Goal: Find specific page/section: Find specific page/section

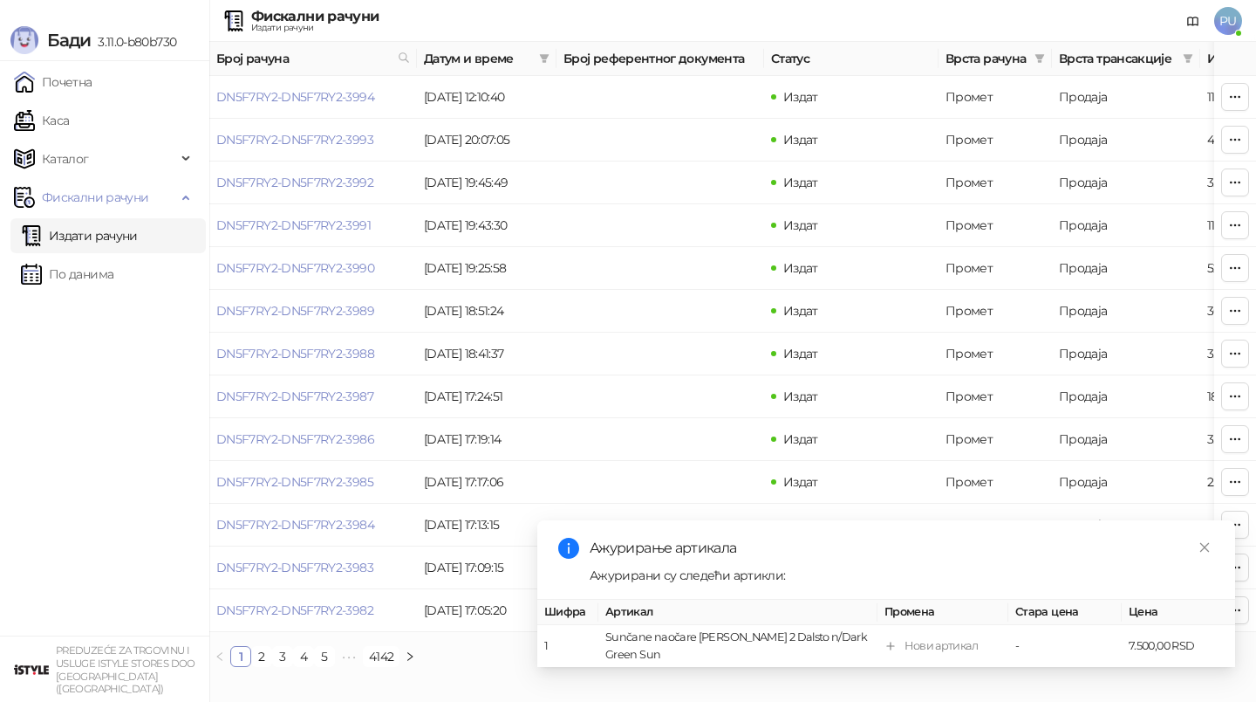
click at [114, 239] on link "Издати рачуни" at bounding box center [79, 235] width 117 height 35
click at [138, 234] on link "Издати рачуни" at bounding box center [79, 235] width 117 height 35
click at [1201, 549] on icon "close" at bounding box center [1206, 547] width 10 height 10
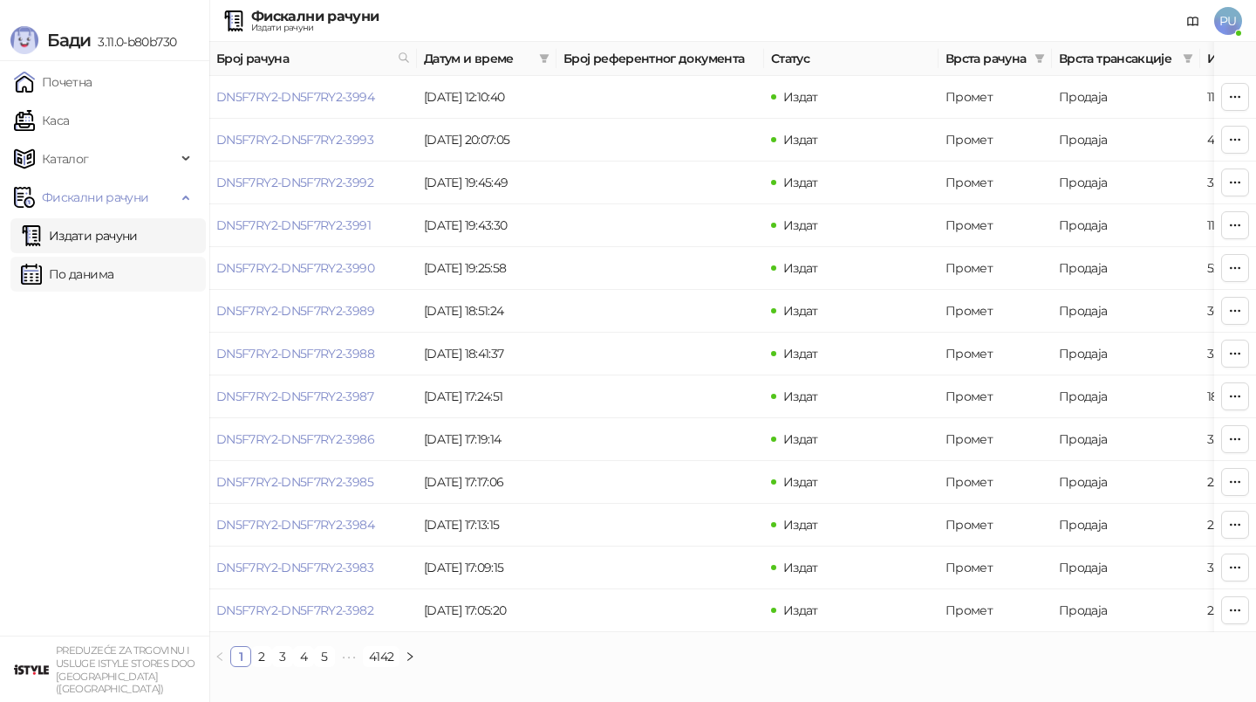
click at [99, 271] on link "По данима" at bounding box center [67, 274] width 92 height 35
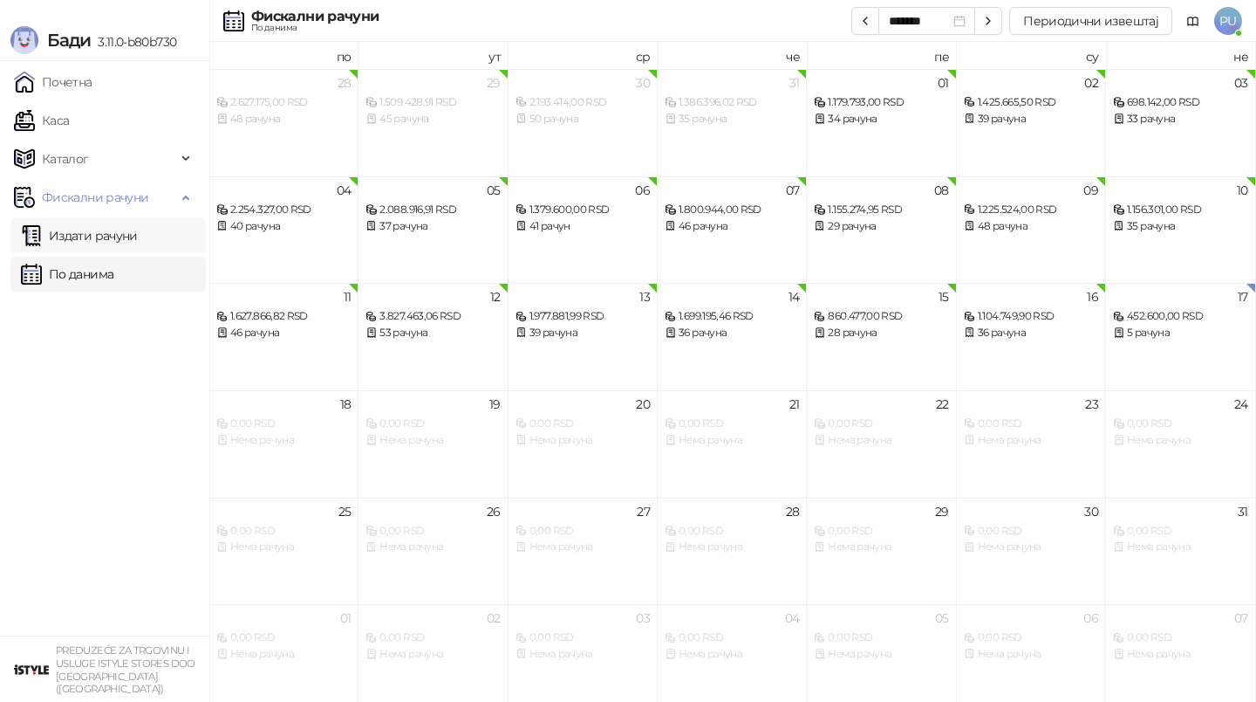
click at [125, 238] on link "Издати рачуни" at bounding box center [79, 235] width 117 height 35
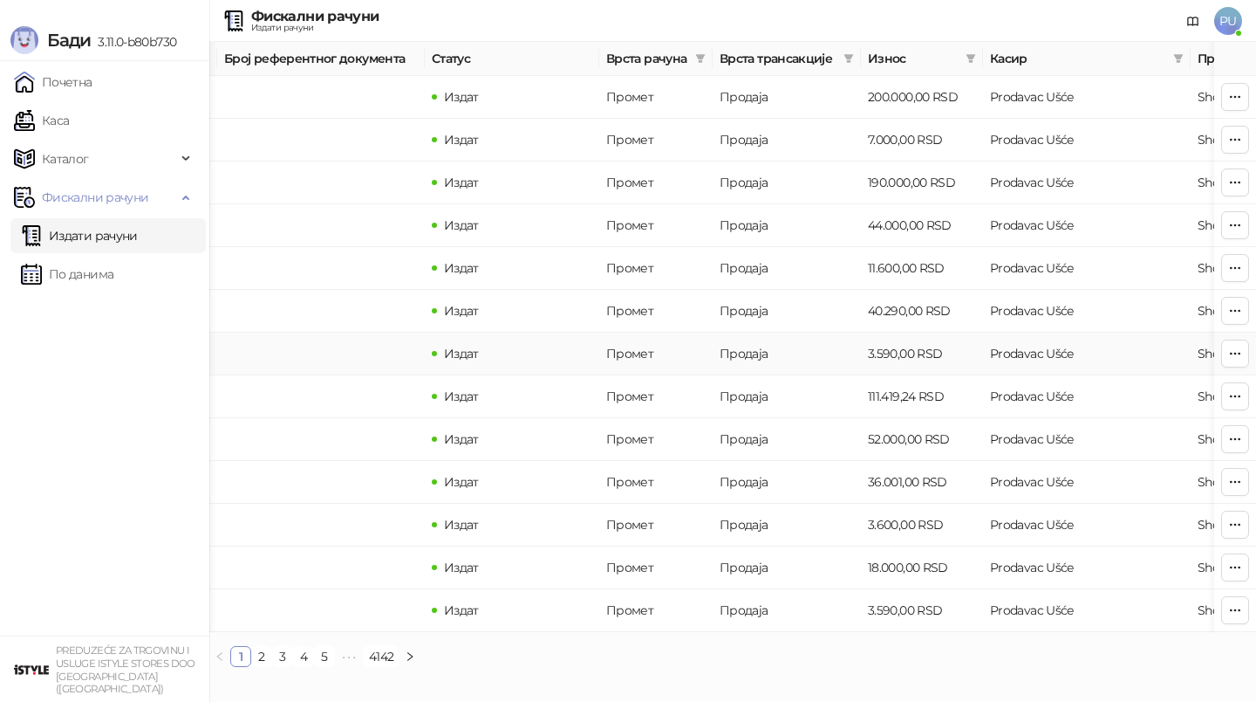
scroll to position [0, 339]
